Goal: Task Accomplishment & Management: Manage account settings

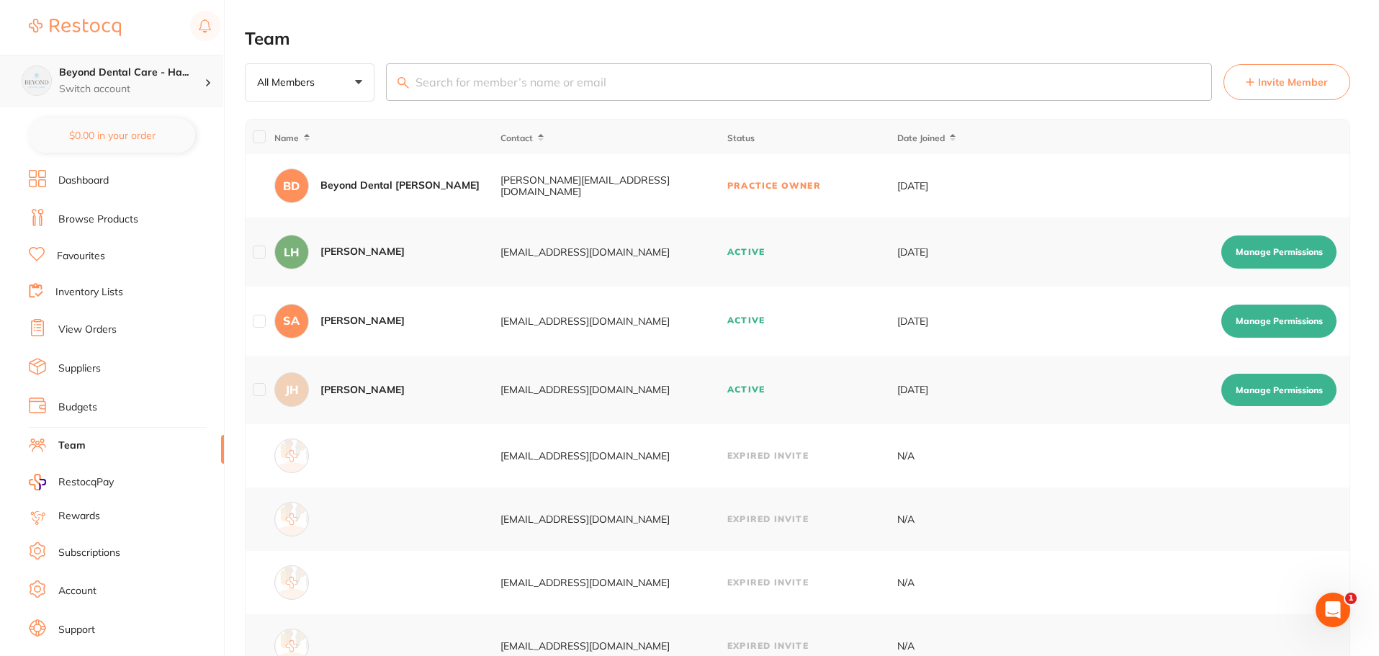
click at [135, 70] on h4 "Beyond Dental Care - Ha..." at bounding box center [131, 73] width 145 height 14
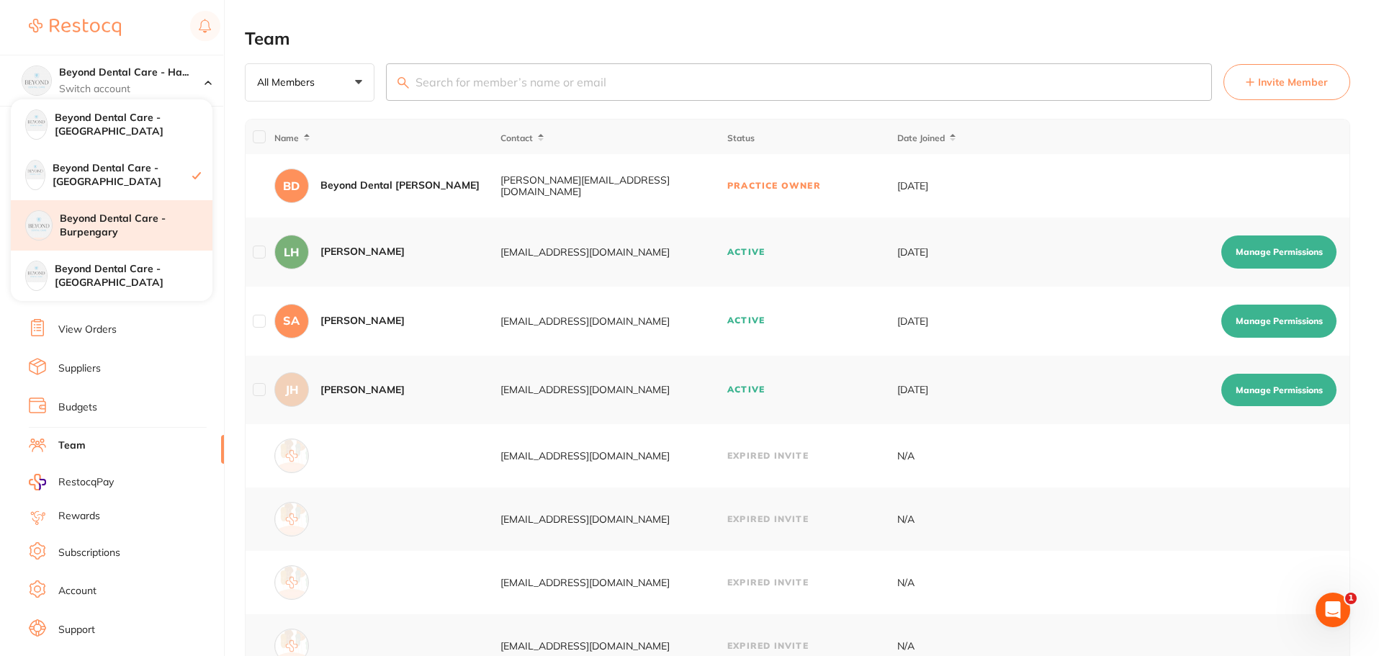
click at [134, 236] on h4 "Beyond Dental Care - Burpengary" at bounding box center [136, 226] width 153 height 28
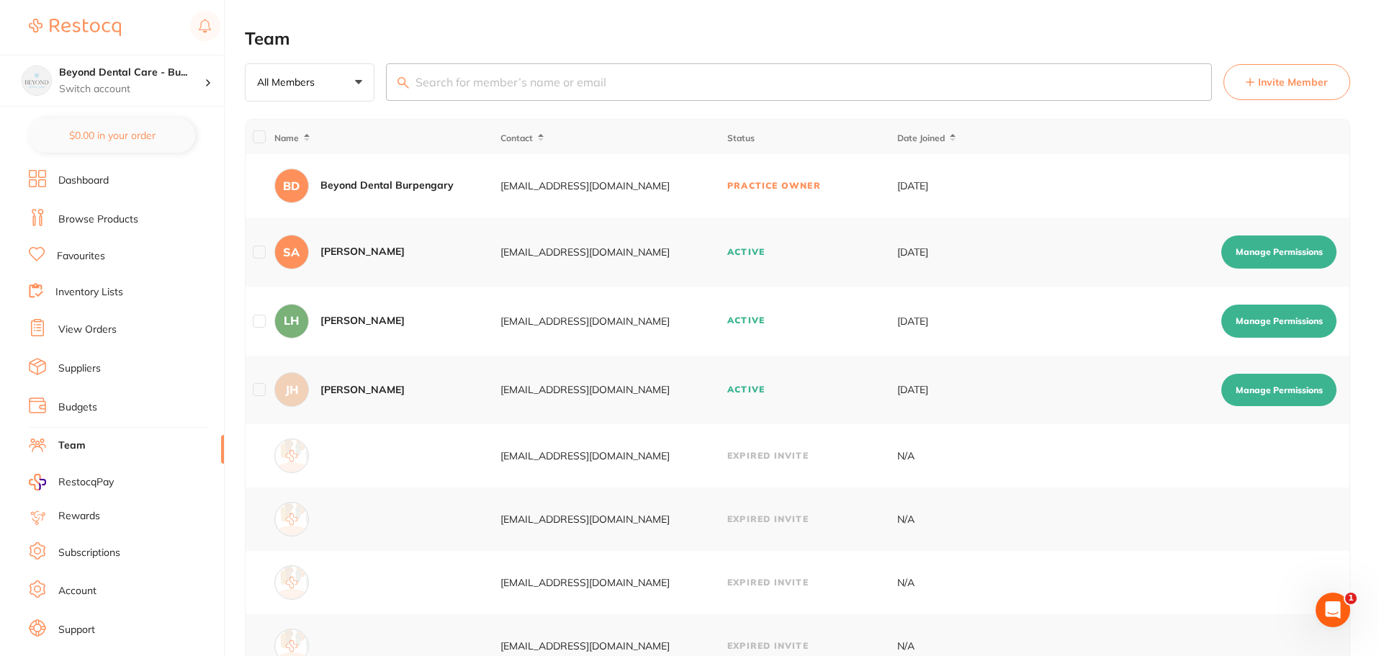
click at [1273, 91] on button "Invite Member" at bounding box center [1287, 82] width 127 height 36
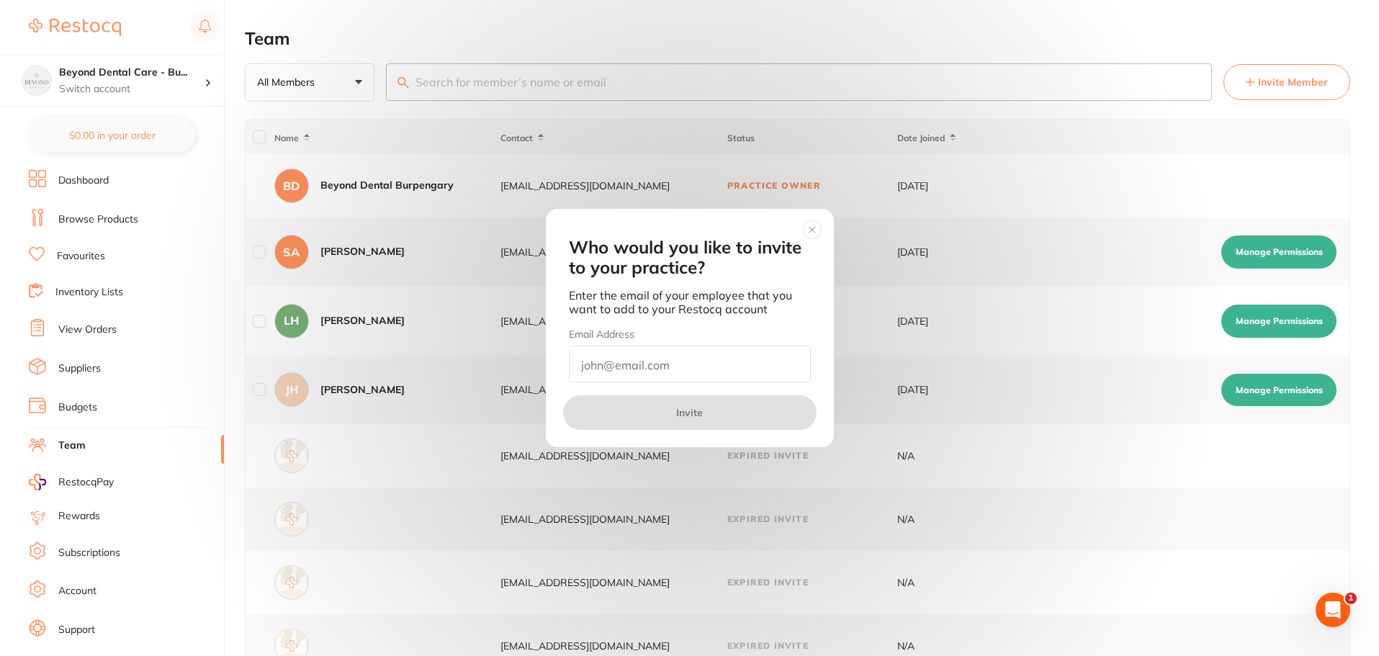
click at [678, 367] on input "email" at bounding box center [690, 364] width 242 height 37
type input "b"
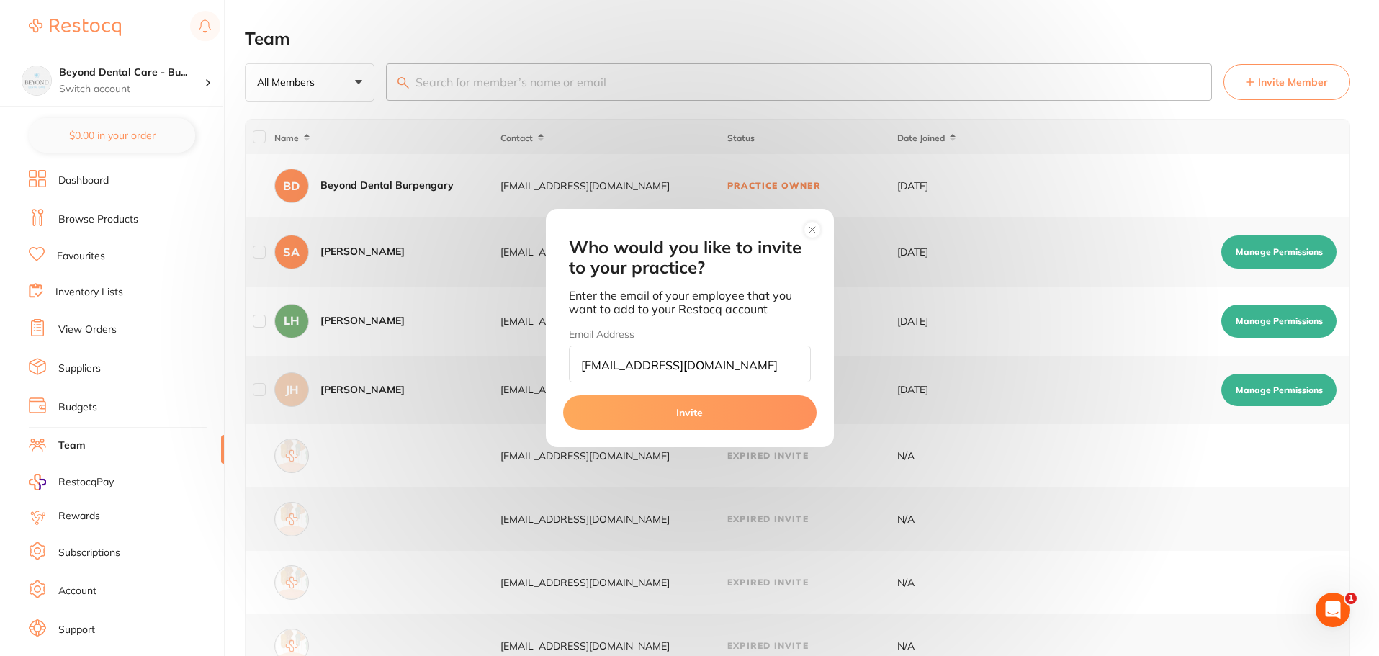
drag, startPoint x: 761, startPoint y: 365, endPoint x: 821, endPoint y: 361, distance: 60.7
click at [821, 361] on div "Email Address [EMAIL_ADDRESS][DOMAIN_NAME]" at bounding box center [690, 354] width 277 height 55
type input "[EMAIL_ADDRESS][DOMAIN_NAME]"
click at [684, 405] on button "Invite" at bounding box center [690, 412] width 254 height 35
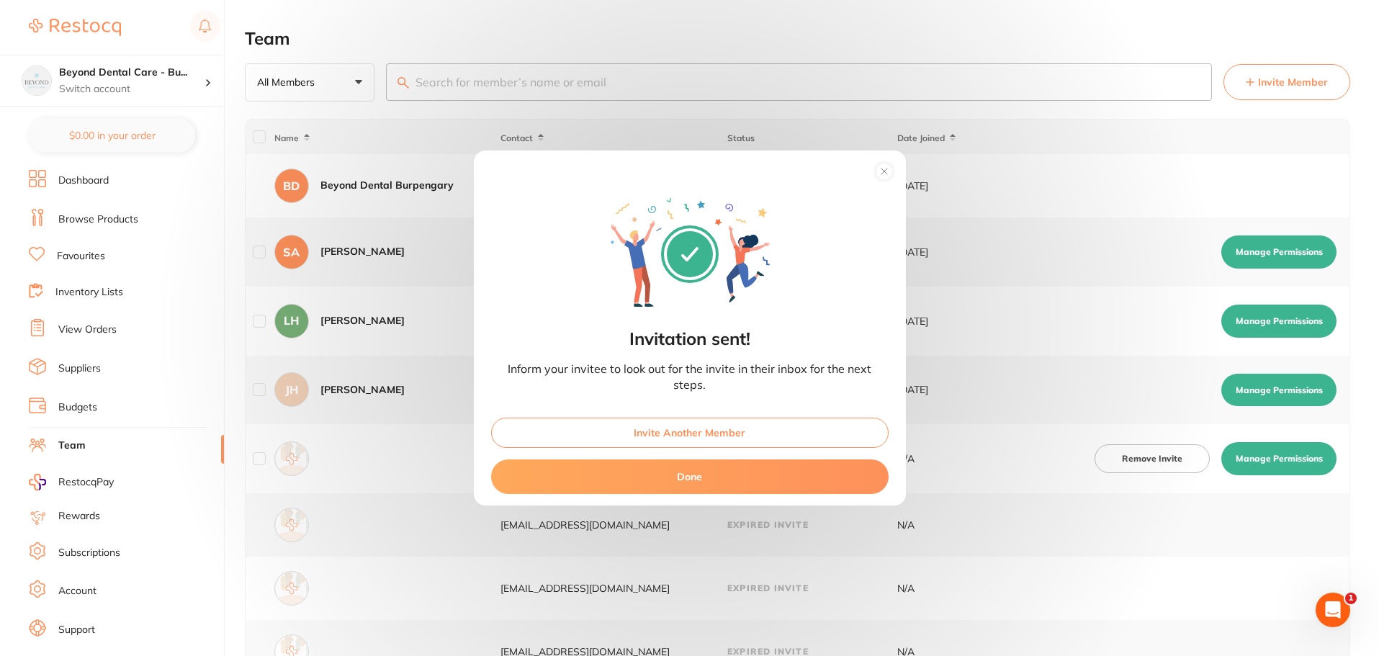
click at [689, 477] on button "Done" at bounding box center [690, 477] width 398 height 35
